Goal: Task Accomplishment & Management: Use online tool/utility

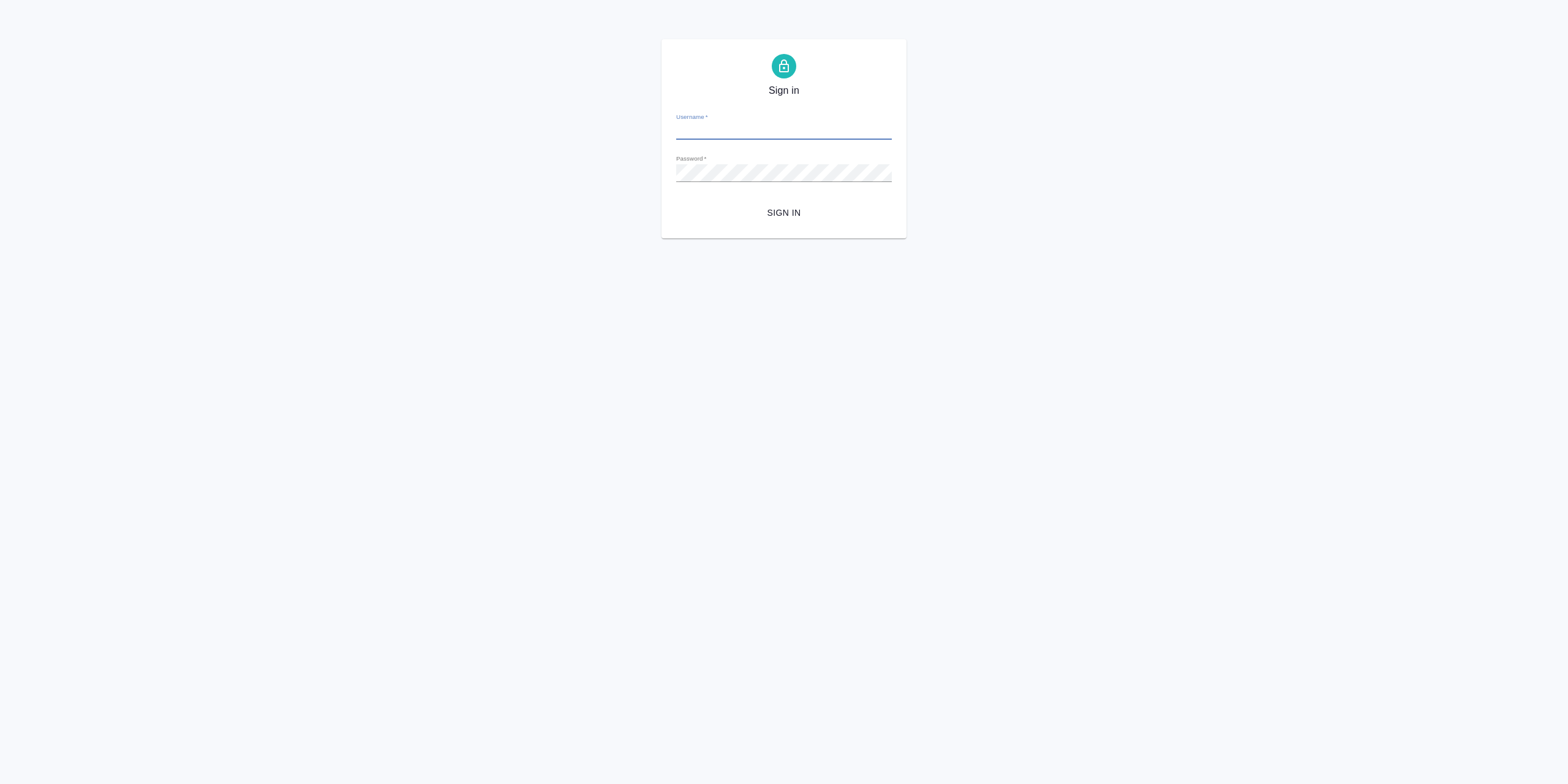
type input "[EMAIL_ADDRESS][DOMAIN_NAME]"
click at [789, 215] on span "Sign in" at bounding box center [784, 213] width 196 height 15
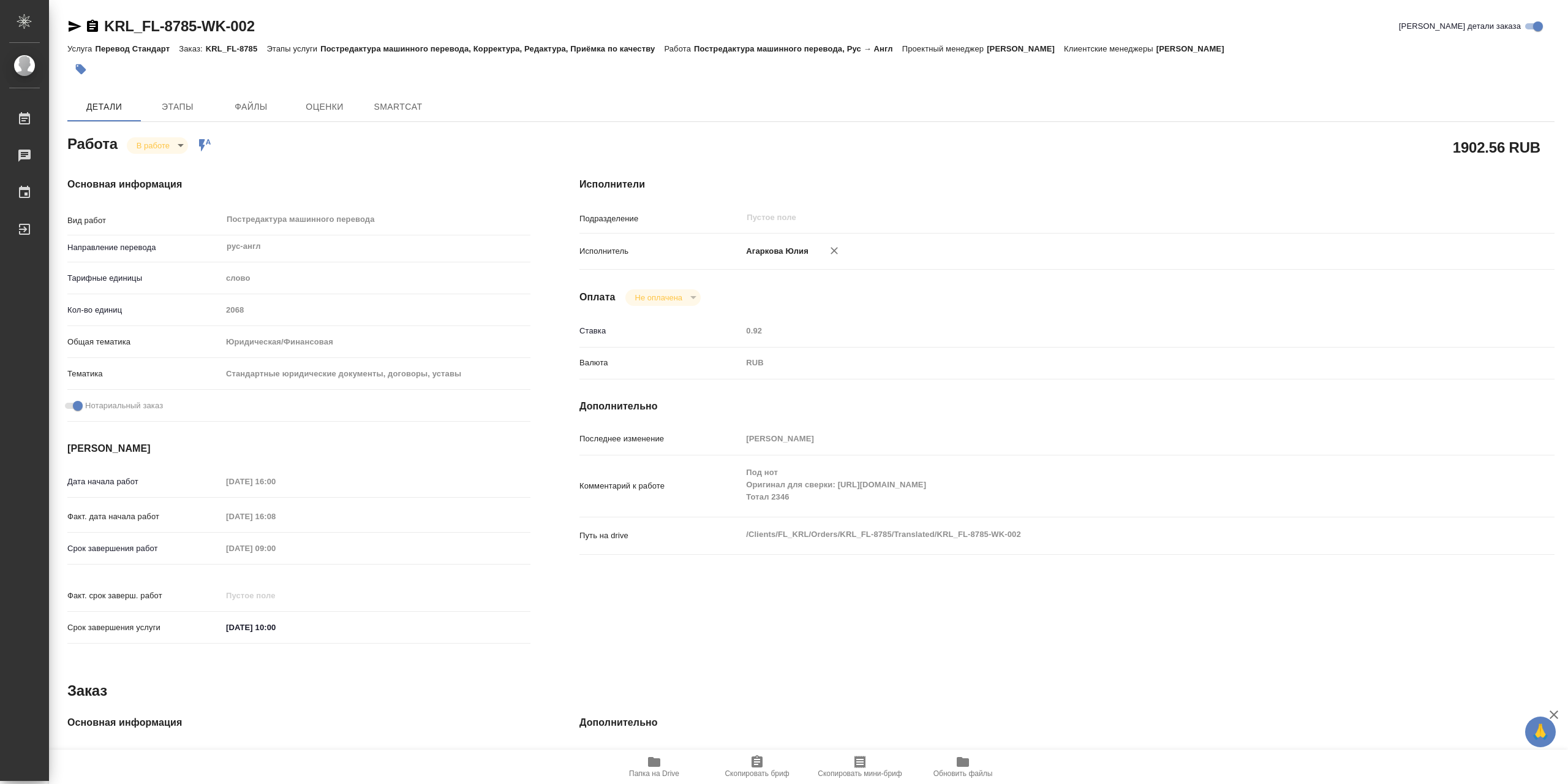
type textarea "x"
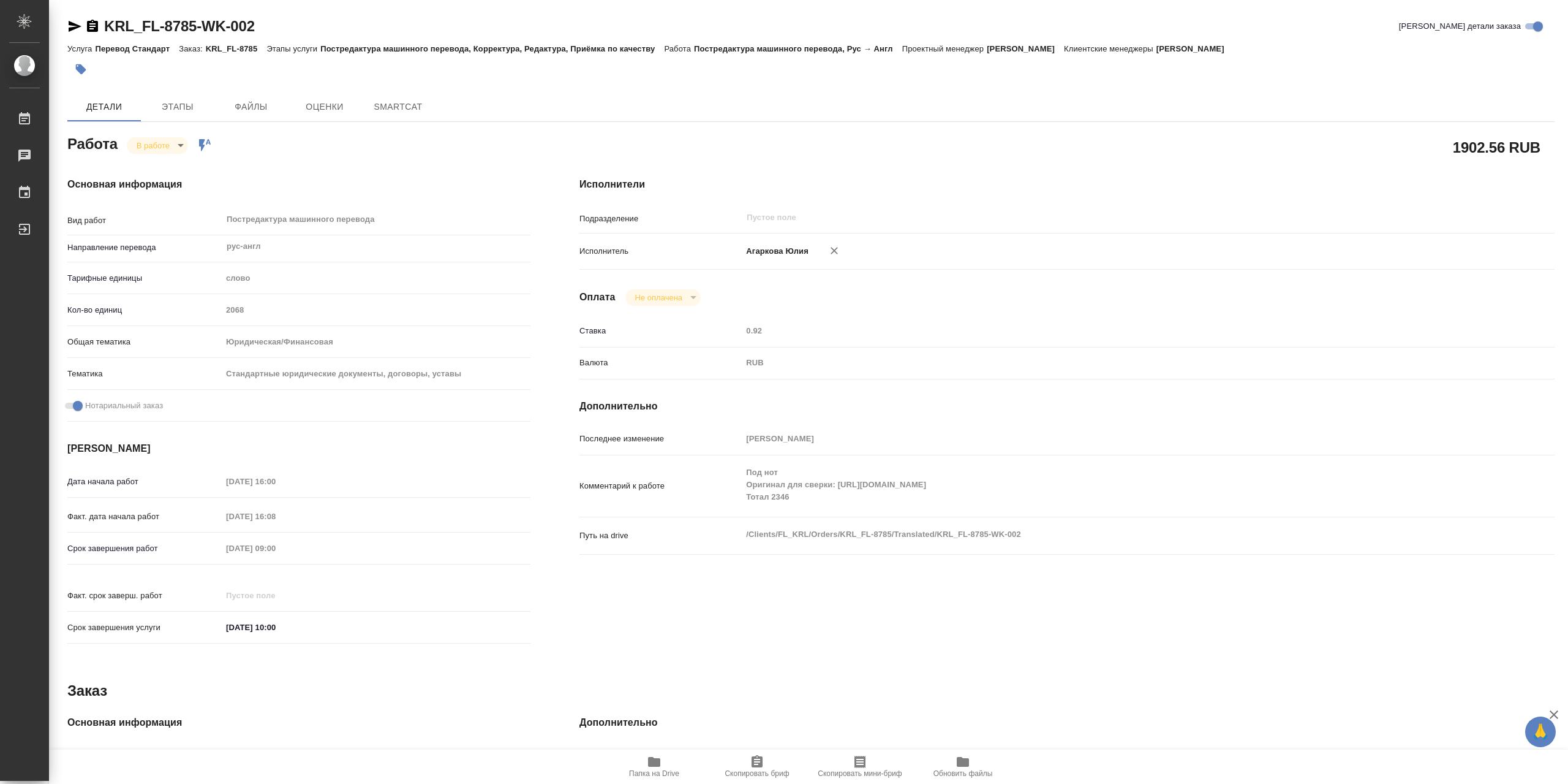
type textarea "x"
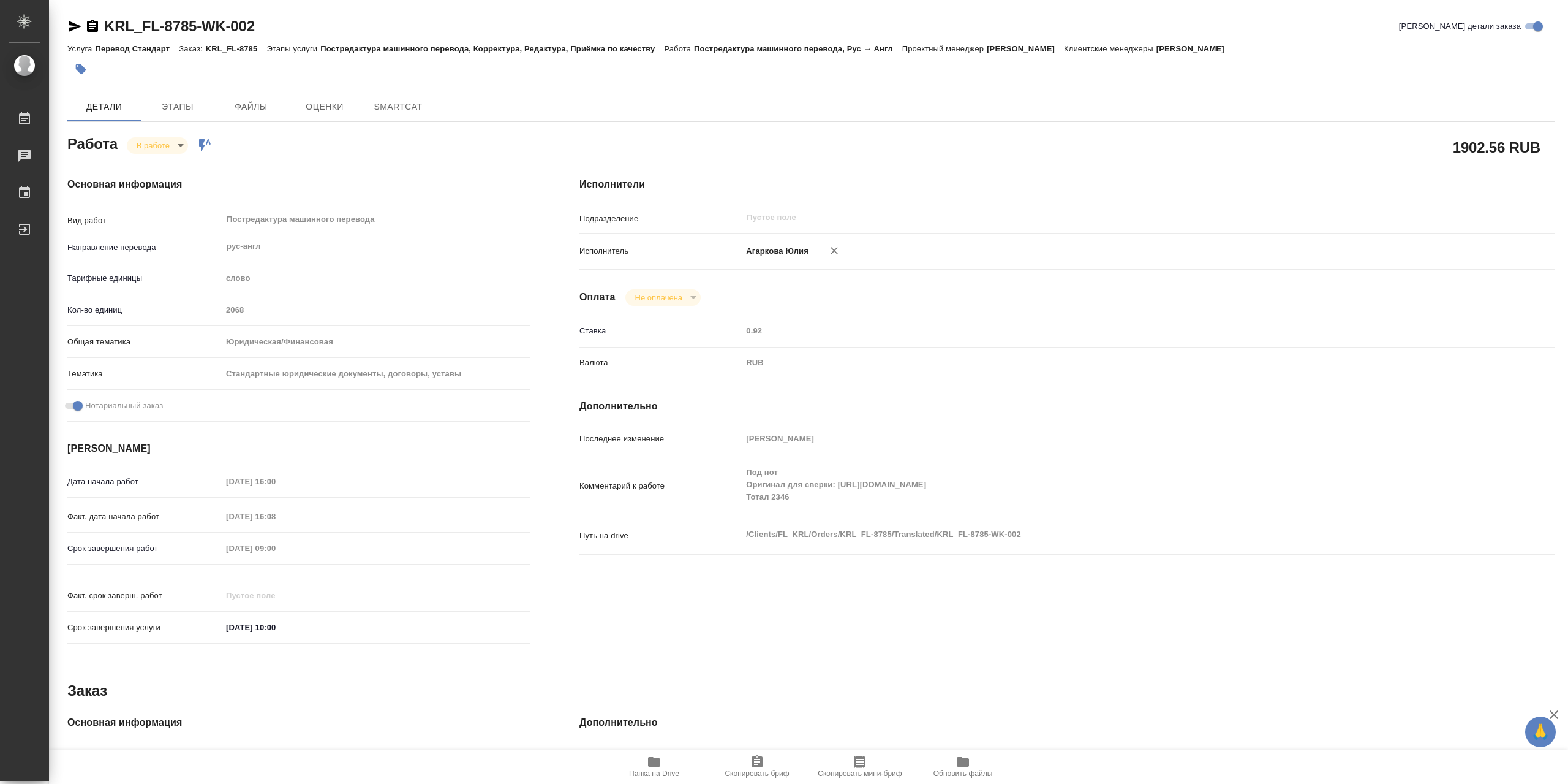
type textarea "x"
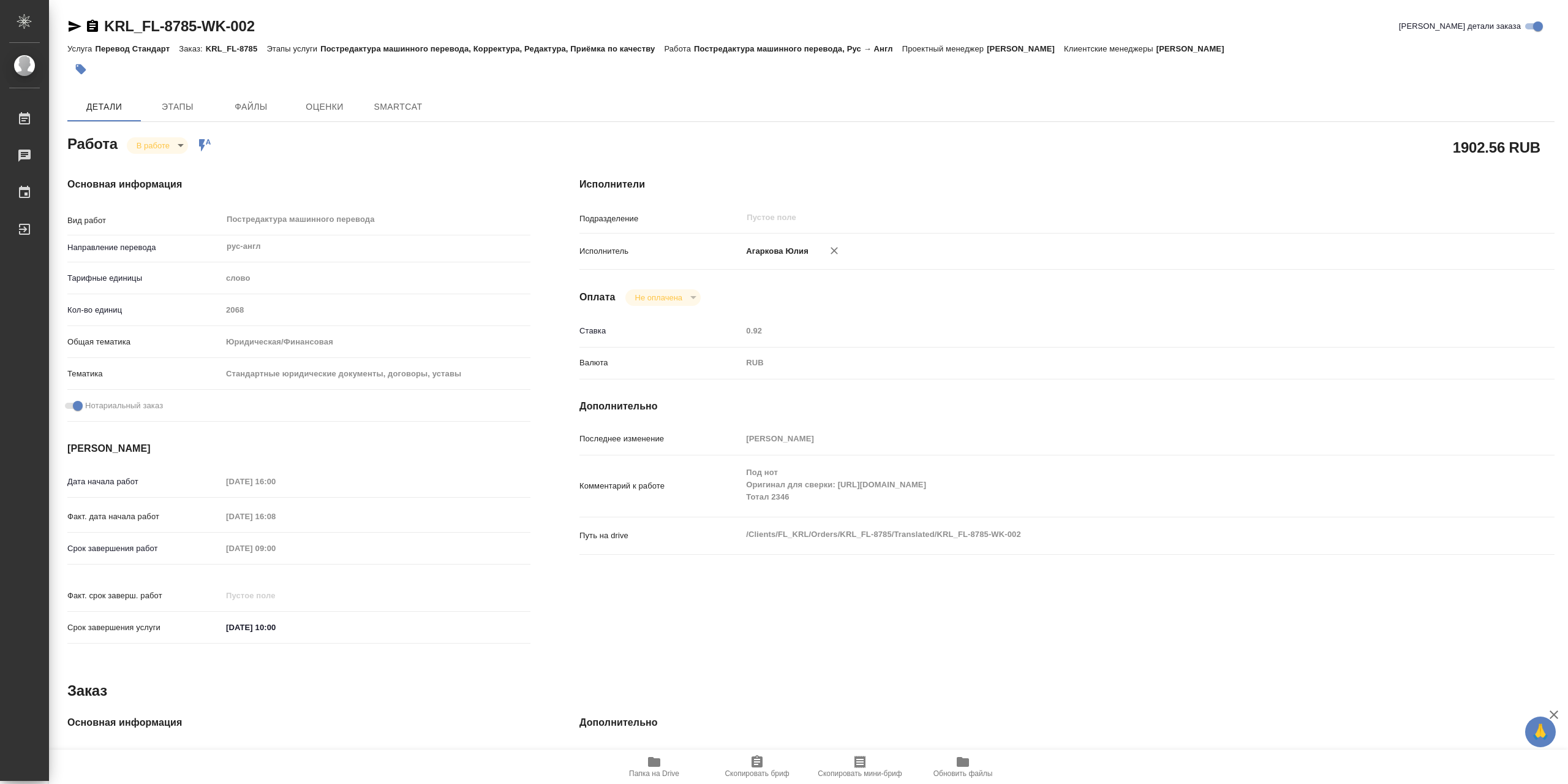
type textarea "x"
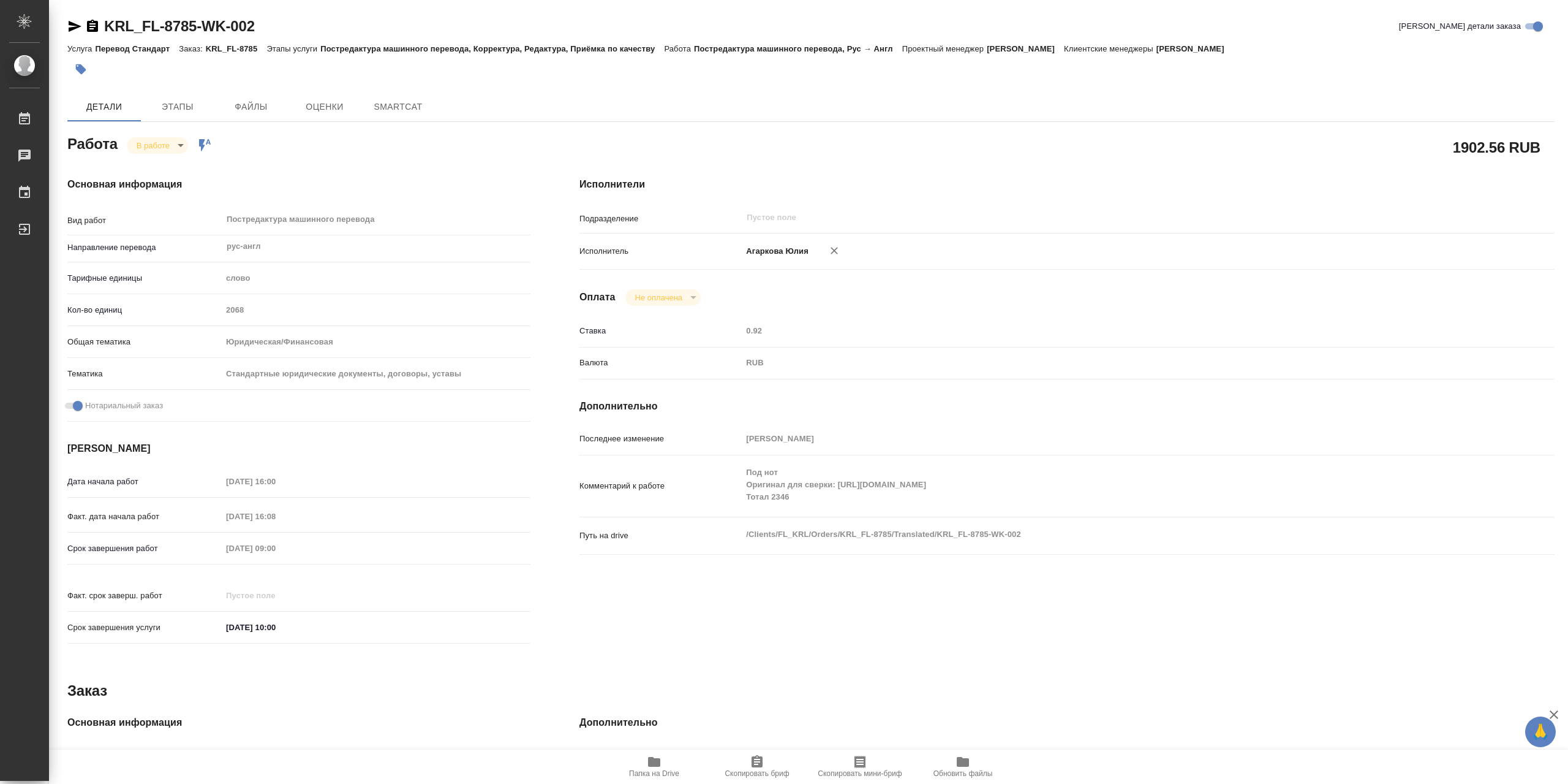
type textarea "x"
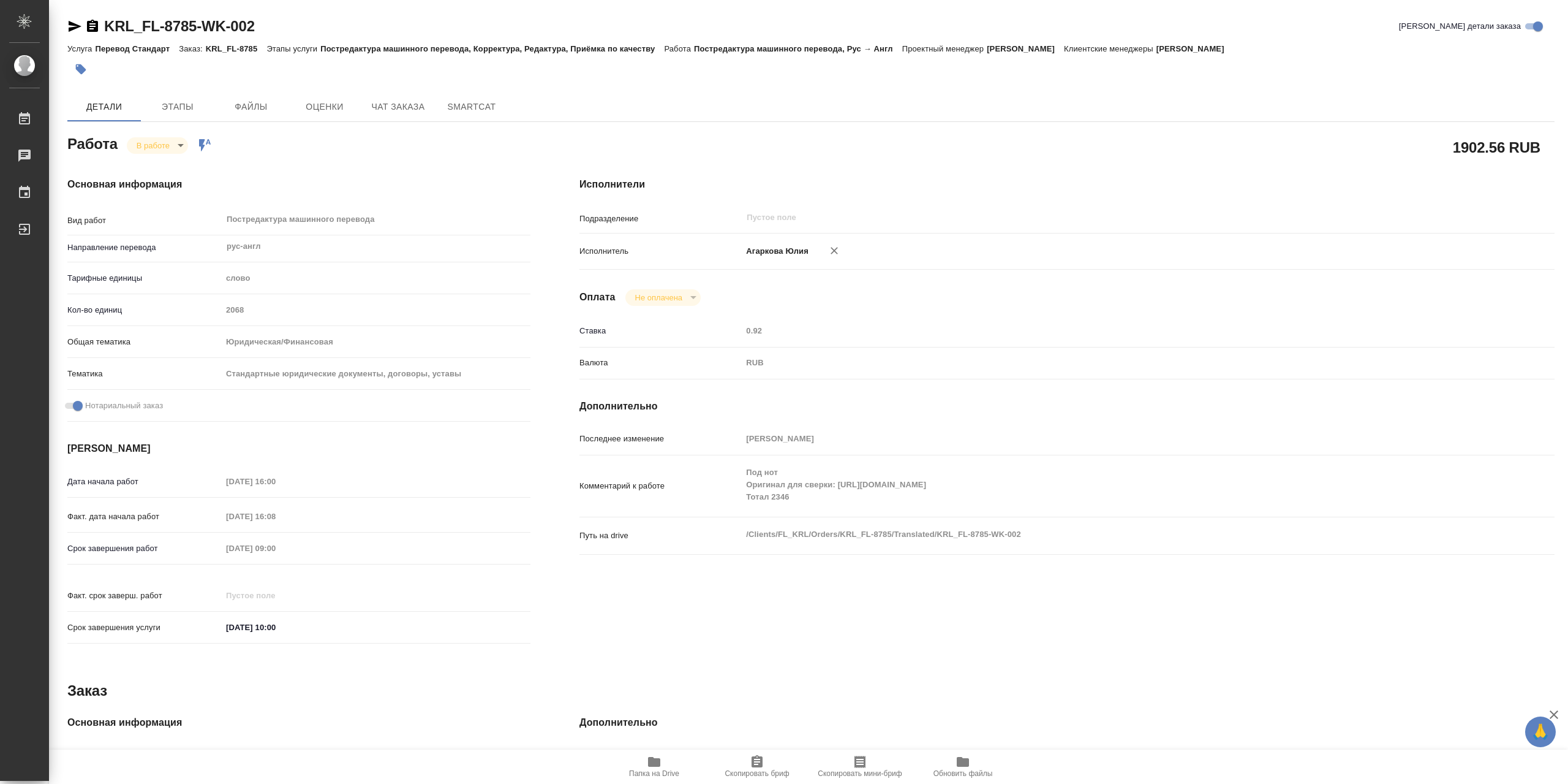
type textarea "x"
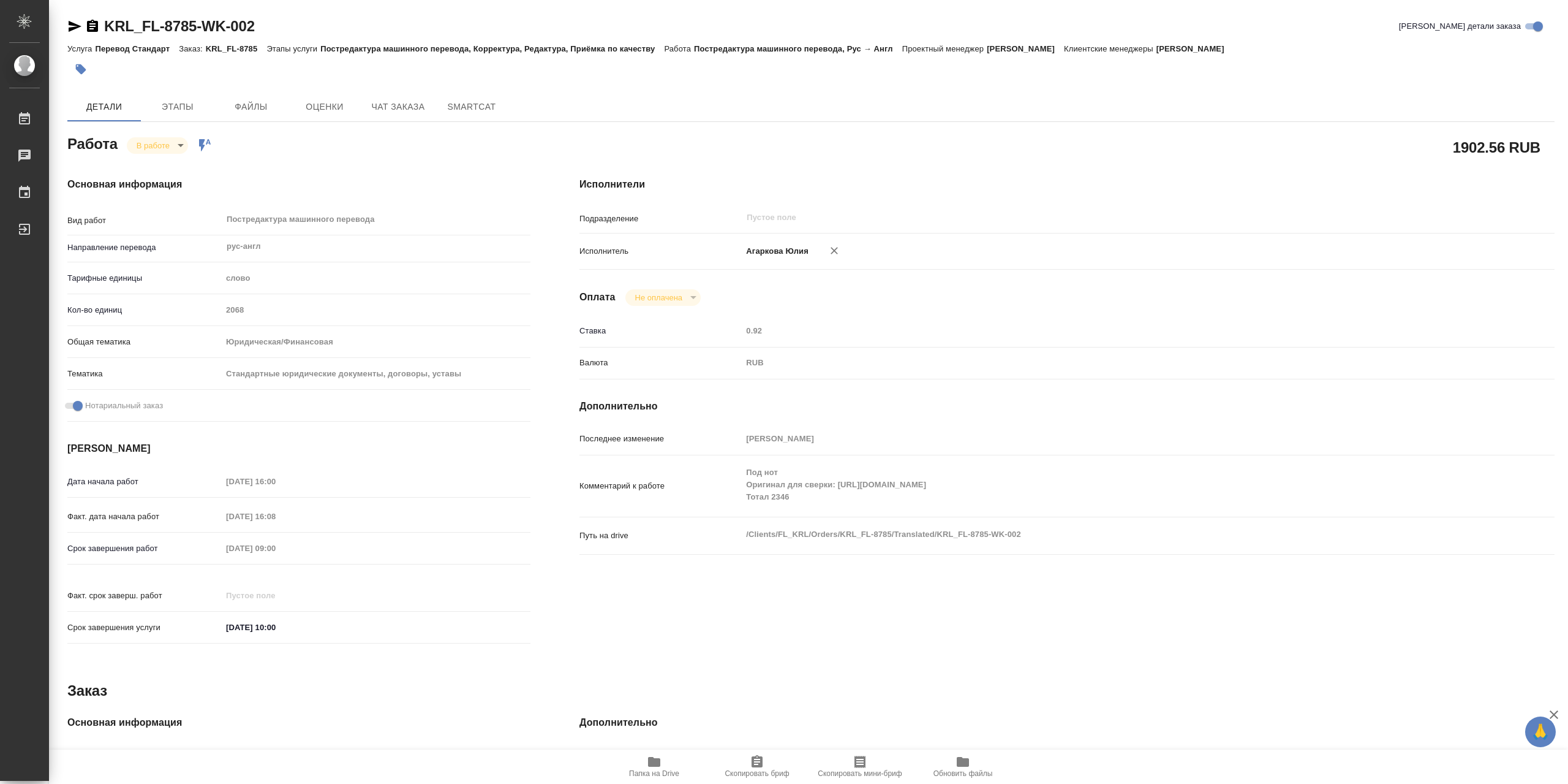
type textarea "x"
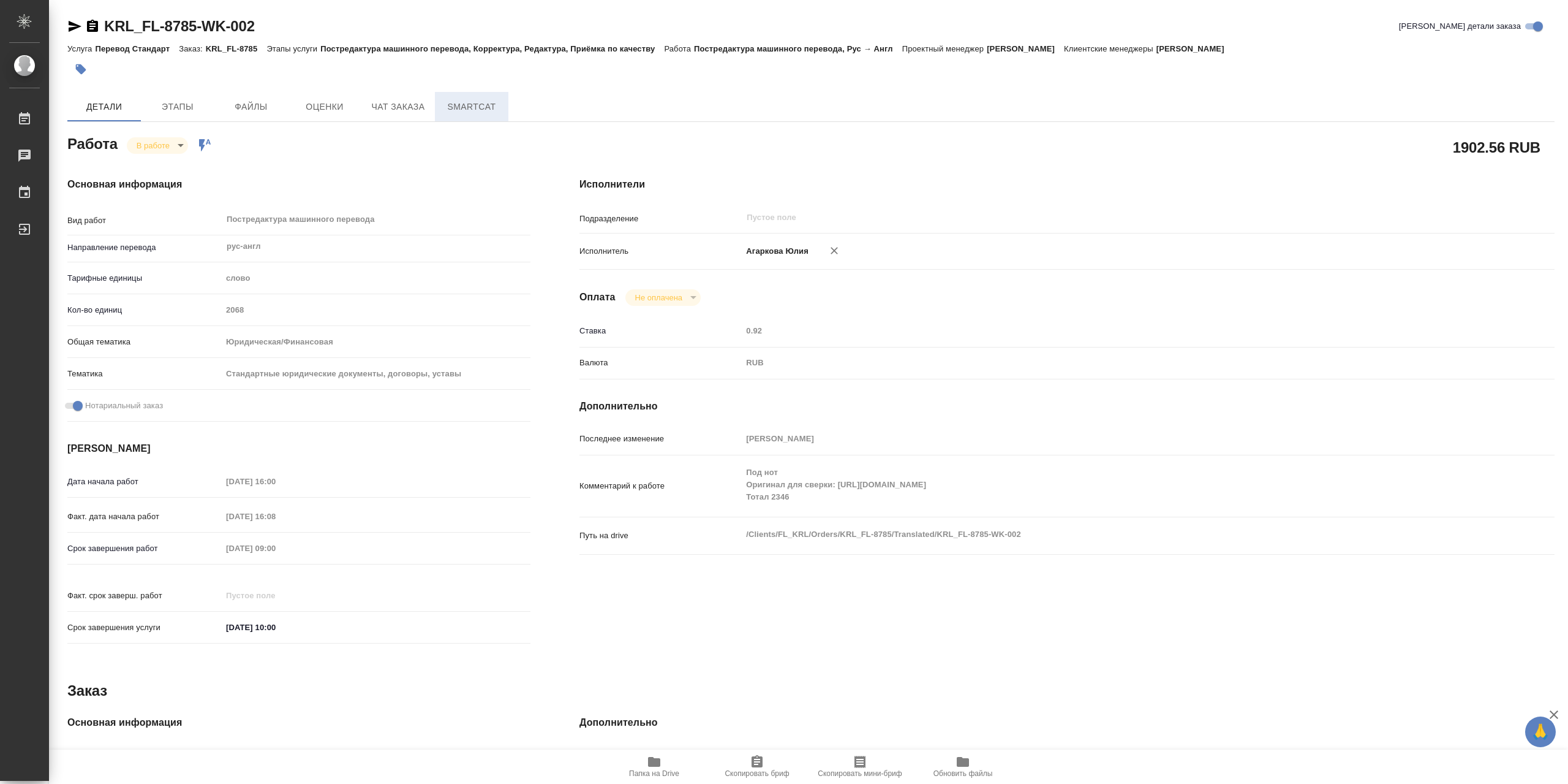
click at [458, 106] on span "SmartCat" at bounding box center [471, 106] width 58 height 15
